Goal: Understand process/instructions: Learn how to perform a task or action

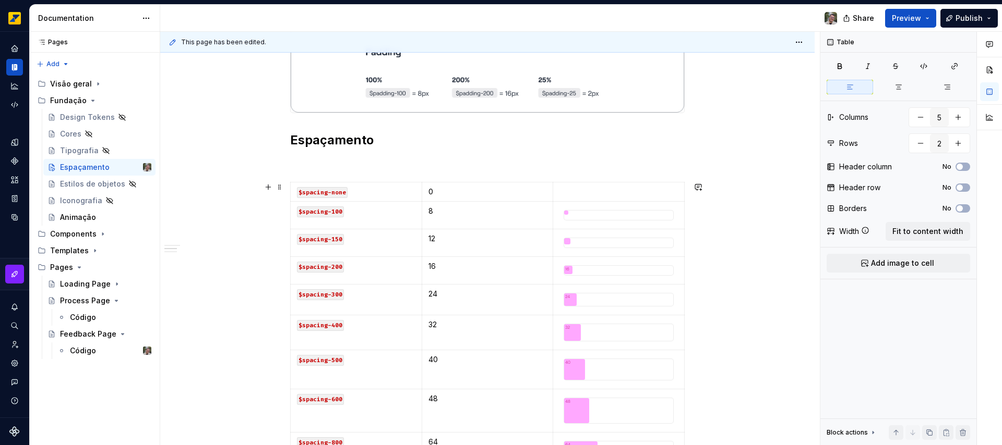
scroll to position [349, 0]
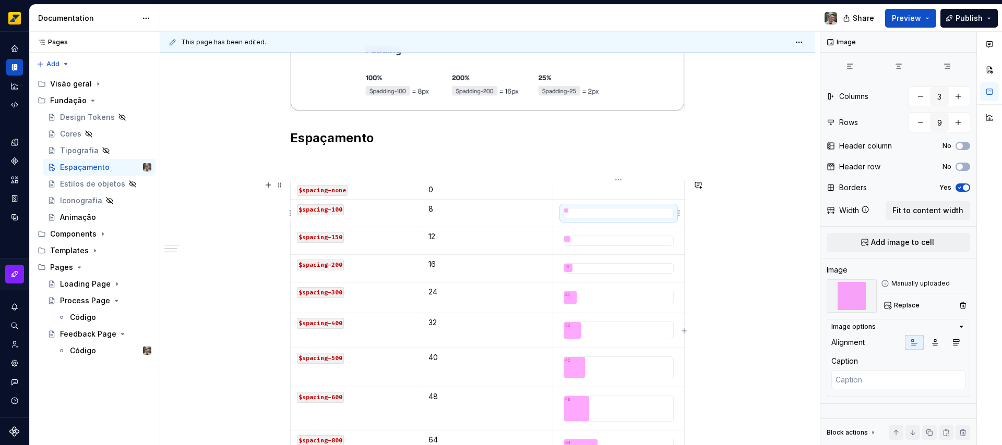
click at [571, 212] on div at bounding box center [618, 213] width 110 height 10
click at [912, 303] on span "Replace" at bounding box center [907, 306] width 26 height 8
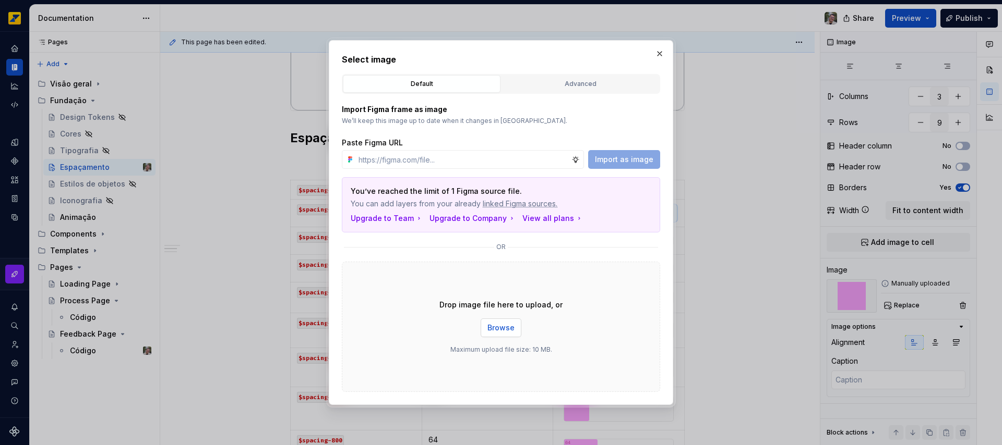
click at [498, 329] on span "Browse" at bounding box center [500, 328] width 27 height 10
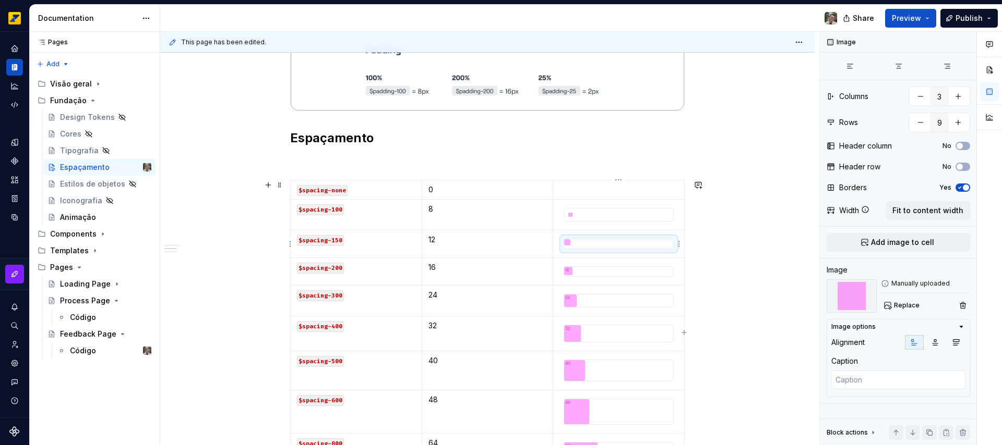
click at [577, 243] on div at bounding box center [618, 242] width 109 height 6
click at [901, 307] on span "Replace" at bounding box center [907, 306] width 26 height 8
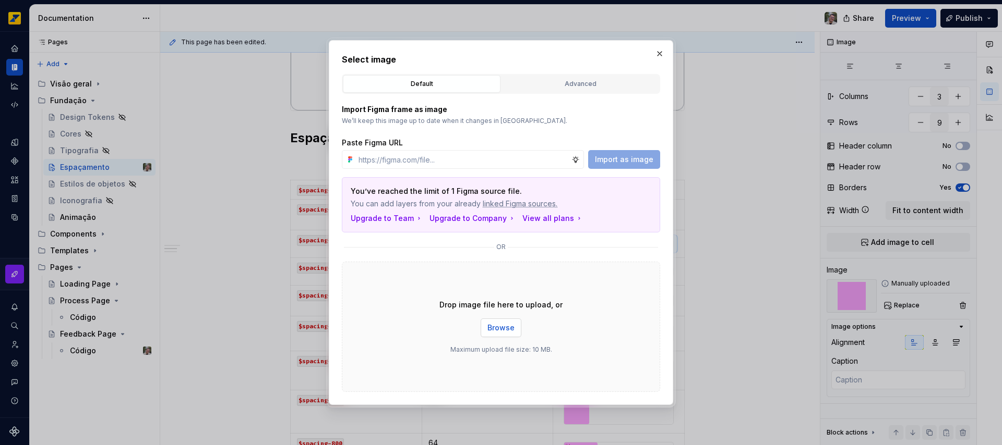
click at [503, 330] on span "Browse" at bounding box center [500, 328] width 27 height 10
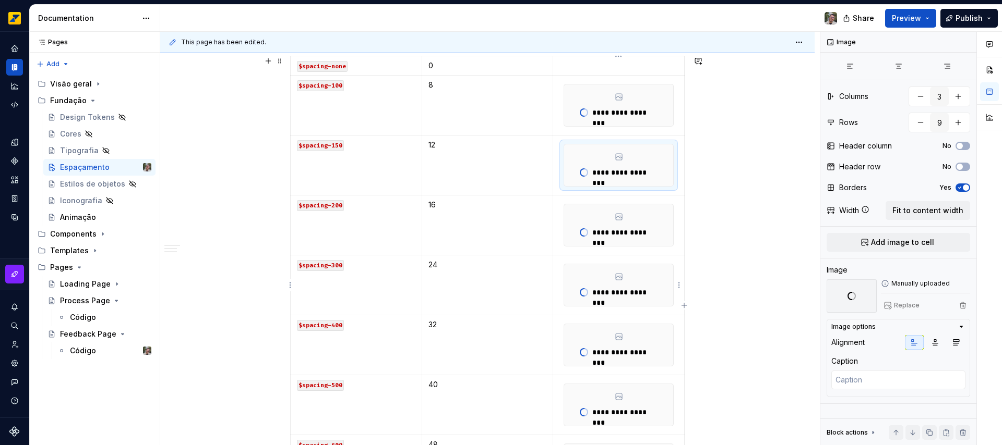
scroll to position [505, 0]
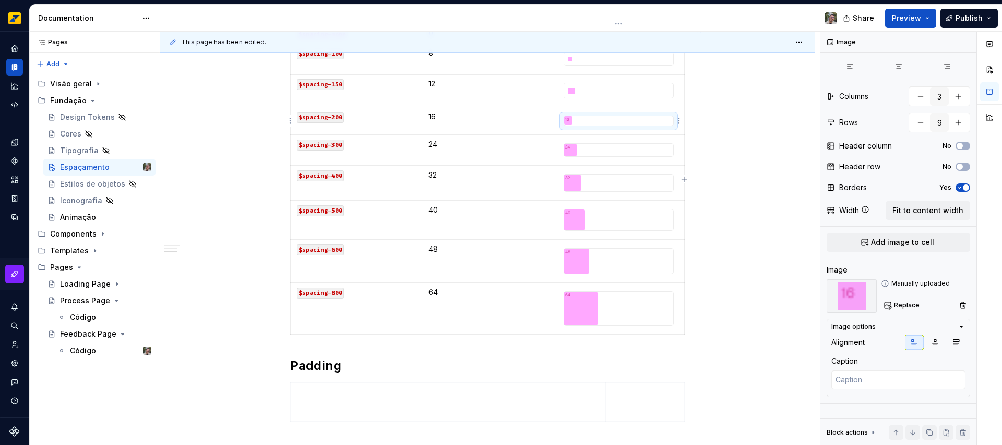
click at [595, 120] on div at bounding box center [618, 120] width 109 height 8
click at [901, 305] on span "Replace" at bounding box center [907, 306] width 26 height 8
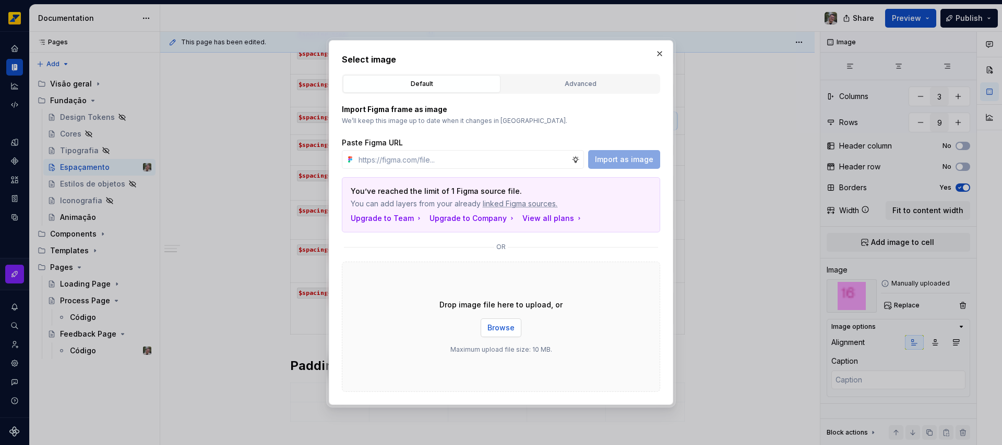
click at [509, 336] on button "Browse" at bounding box center [500, 328] width 41 height 19
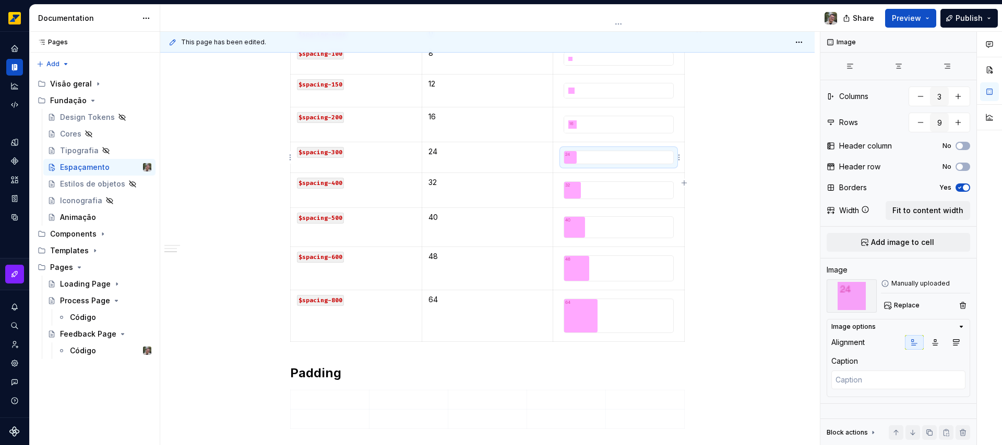
click at [601, 164] on div at bounding box center [618, 158] width 110 height 14
click at [911, 304] on span "Replace" at bounding box center [907, 306] width 26 height 8
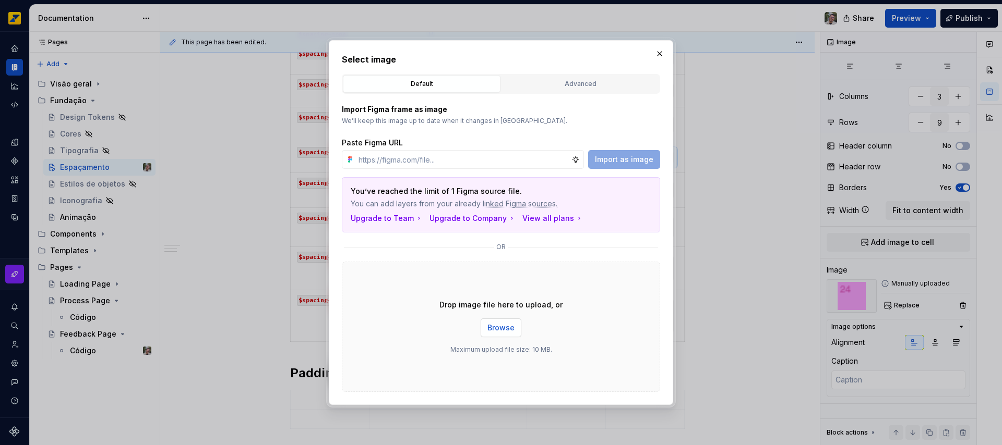
click at [513, 328] on span "Browse" at bounding box center [500, 328] width 27 height 10
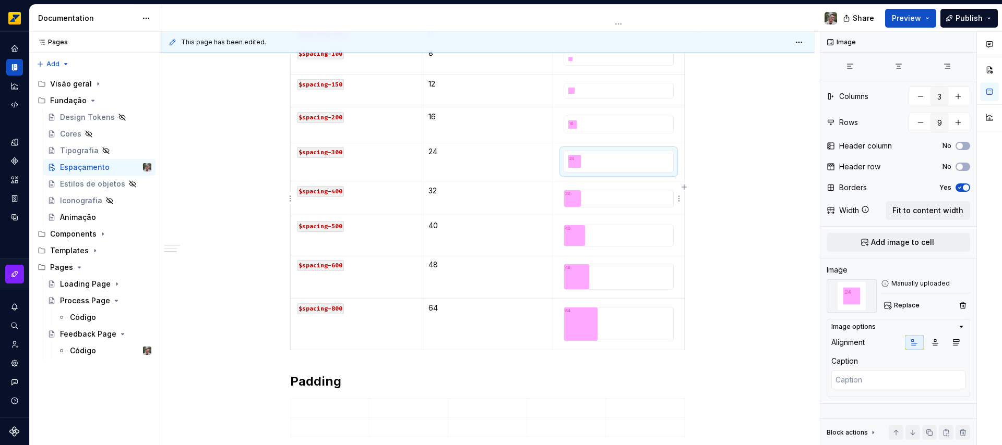
click at [597, 206] on div at bounding box center [618, 198] width 109 height 17
click at [913, 307] on span "Replace" at bounding box center [907, 306] width 26 height 8
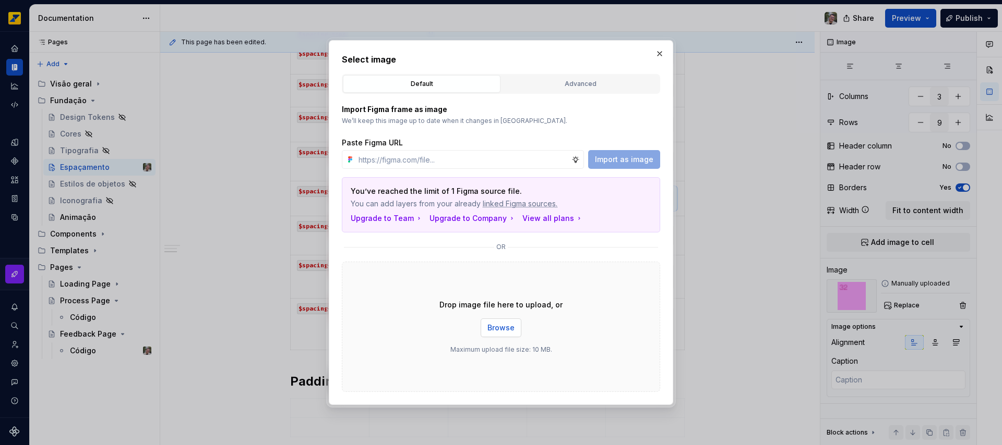
click at [504, 326] on span "Browse" at bounding box center [500, 328] width 27 height 10
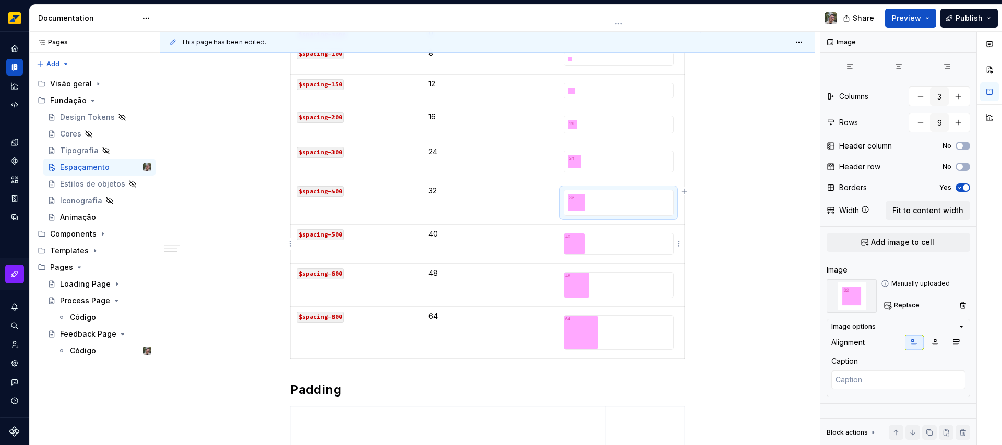
click at [618, 248] on div at bounding box center [618, 244] width 109 height 21
click at [902, 305] on span "Replace" at bounding box center [907, 306] width 26 height 8
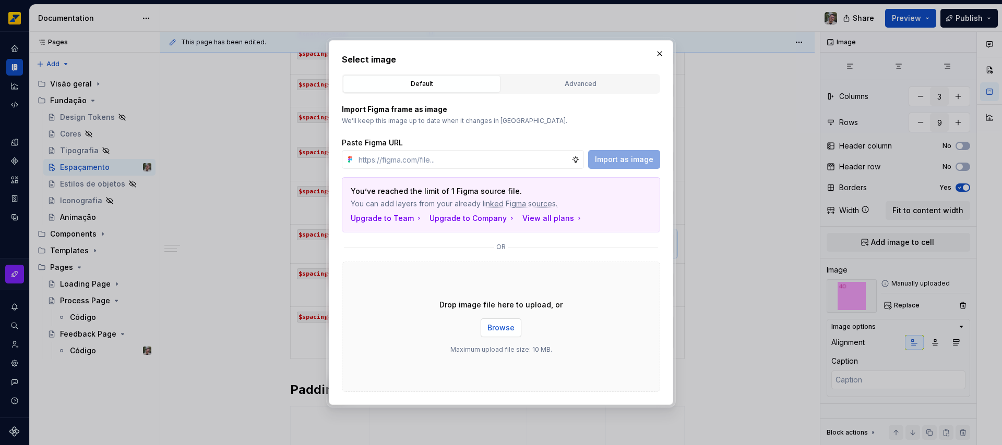
click at [503, 328] on span "Browse" at bounding box center [500, 328] width 27 height 10
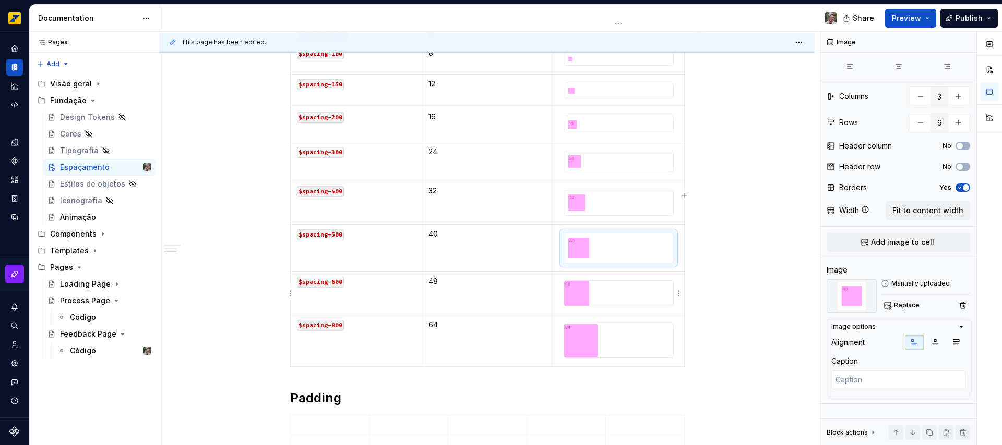
click at [620, 287] on div at bounding box center [618, 293] width 109 height 25
click at [909, 308] on span "Replace" at bounding box center [907, 306] width 26 height 8
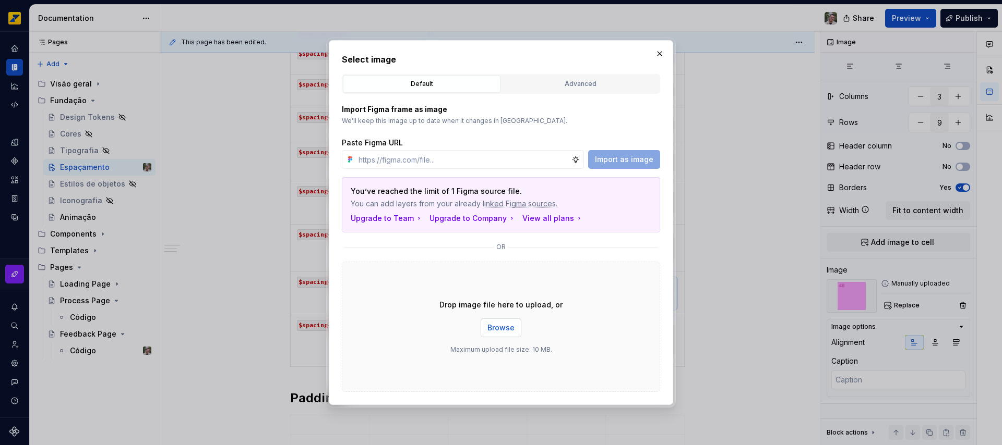
click at [504, 329] on span "Browse" at bounding box center [500, 328] width 27 height 10
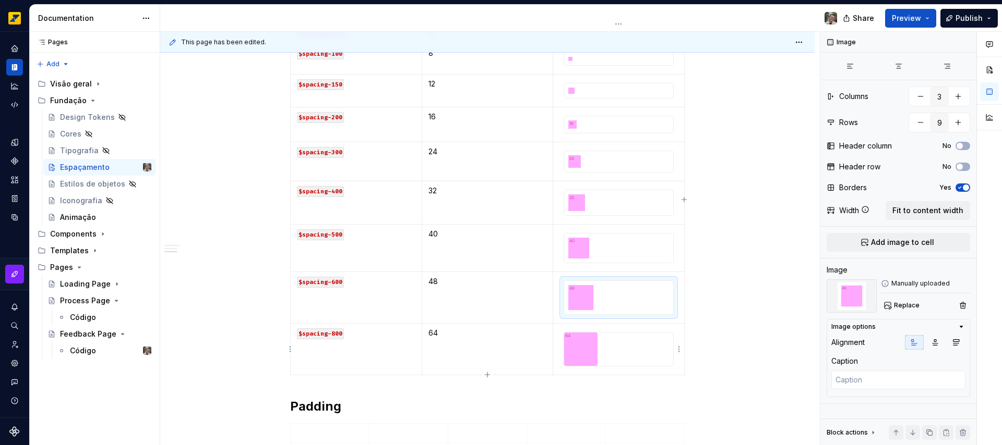
click at [647, 356] on div at bounding box center [618, 349] width 109 height 33
click at [903, 309] on span "Replace" at bounding box center [907, 306] width 26 height 8
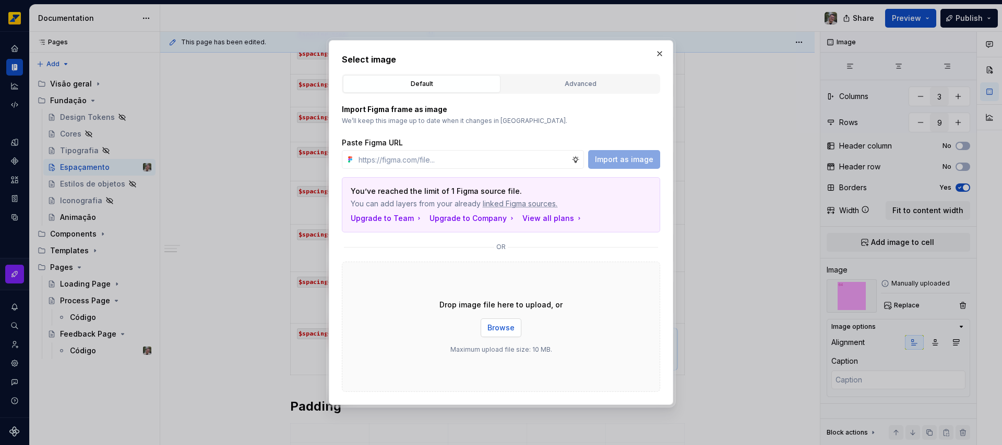
click at [509, 330] on span "Browse" at bounding box center [500, 328] width 27 height 10
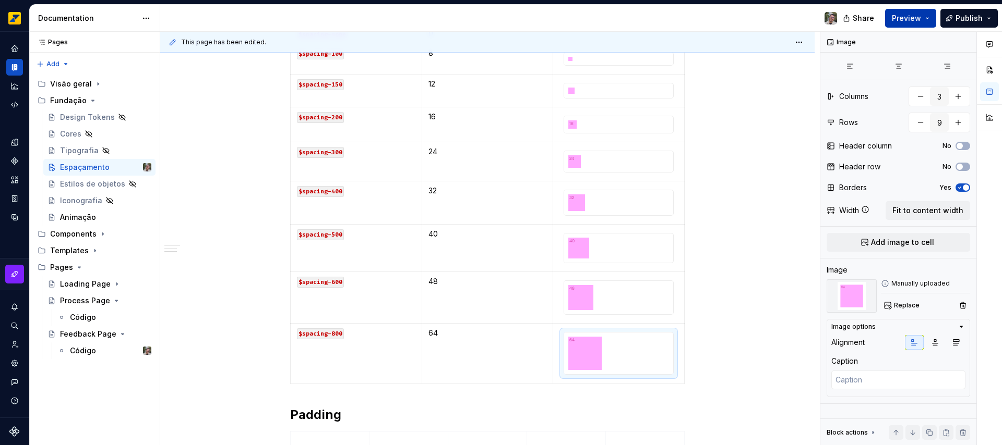
click at [928, 18] on button "Preview" at bounding box center [910, 18] width 51 height 19
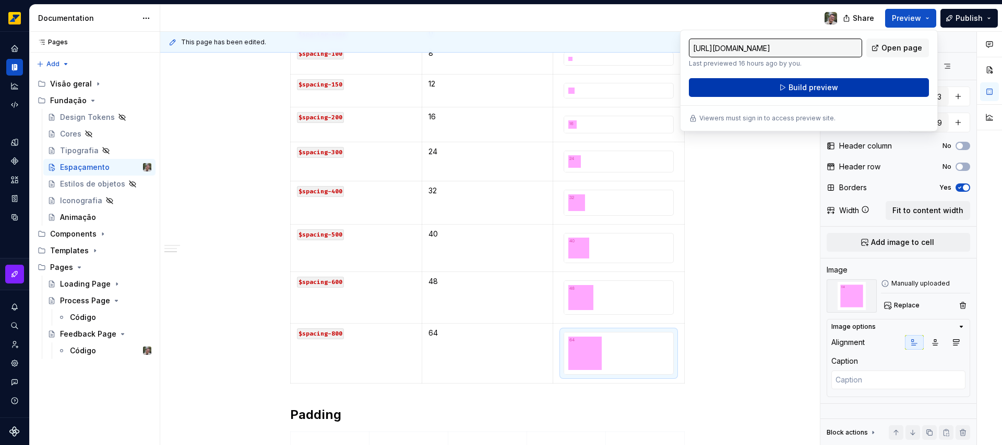
click at [844, 88] on button "Build preview" at bounding box center [809, 87] width 240 height 19
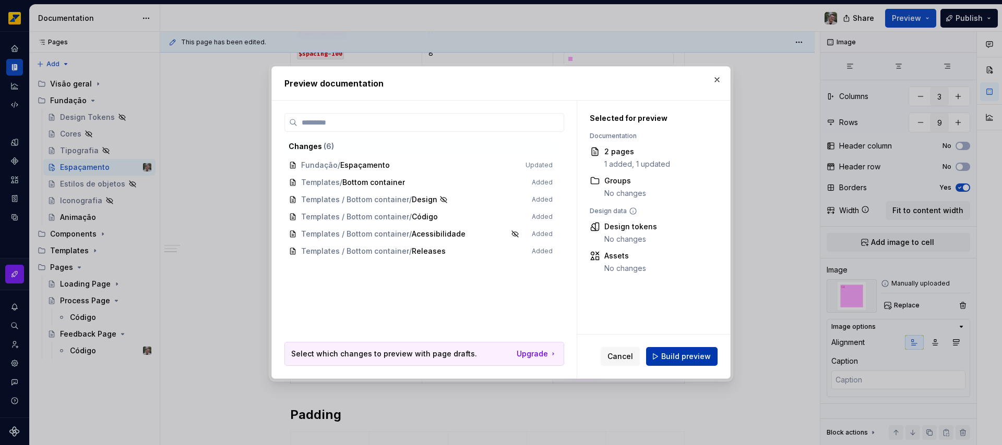
click at [699, 357] on span "Build preview" at bounding box center [686, 357] width 50 height 10
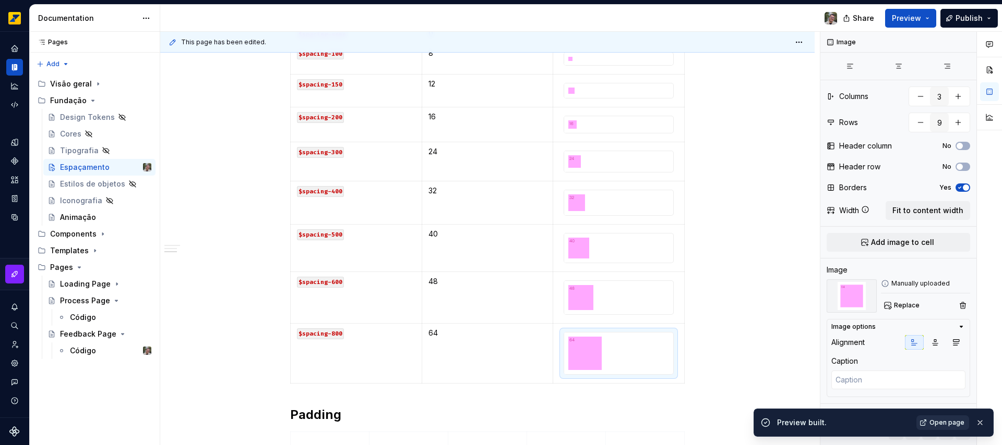
click at [946, 426] on span "Open page" at bounding box center [946, 423] width 35 height 8
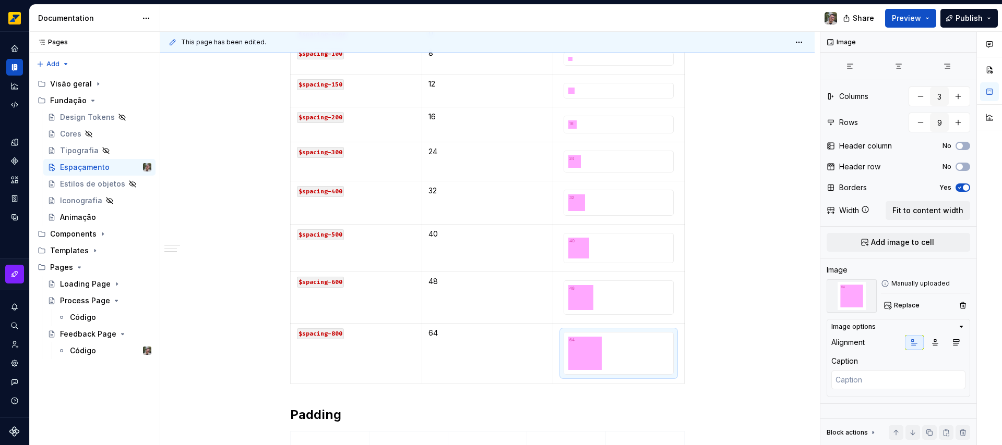
type textarea "*"
